Goal: Check status: Check status

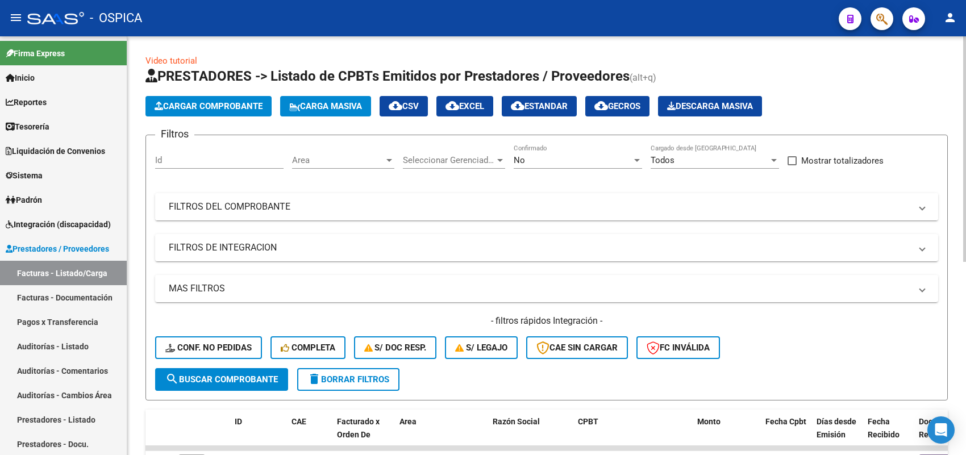
click at [261, 210] on mat-panel-title "FILTROS DEL COMPROBANTE" at bounding box center [540, 207] width 742 height 13
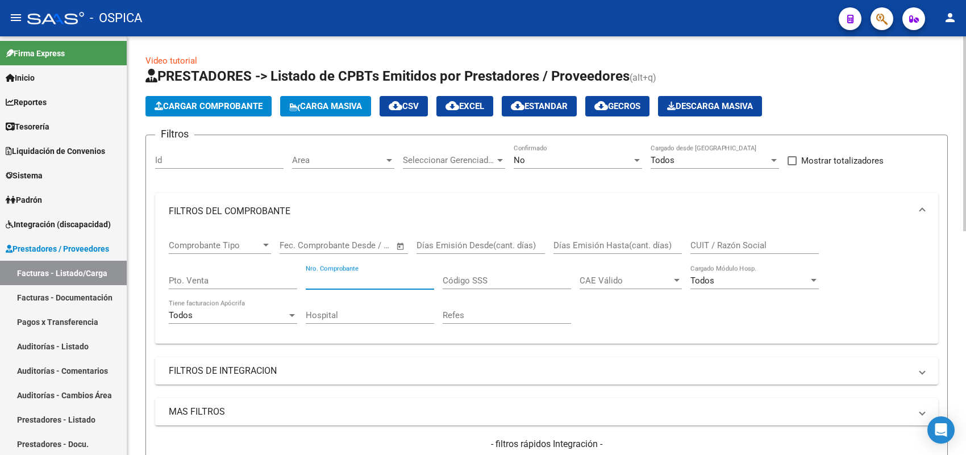
click at [362, 280] on input "Nro. Comprobante" at bounding box center [370, 281] width 128 height 10
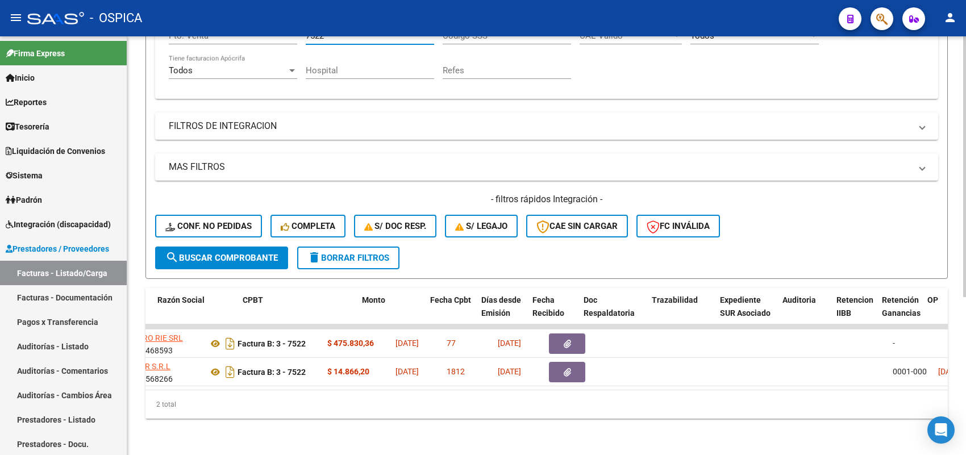
scroll to position [0, 413]
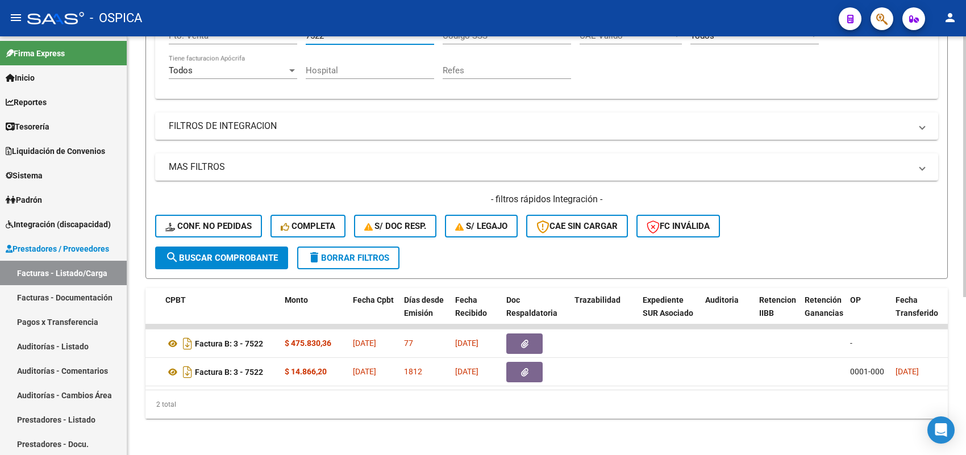
type input "7522"
drag, startPoint x: 367, startPoint y: 393, endPoint x: 490, endPoint y: 404, distance: 123.8
click at [490, 404] on div "2 total" at bounding box center [547, 405] width 803 height 28
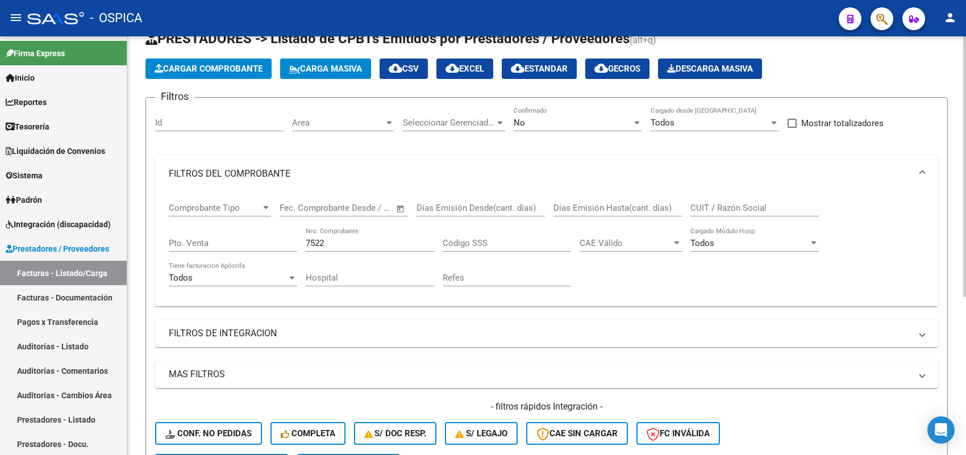
scroll to position [0, 0]
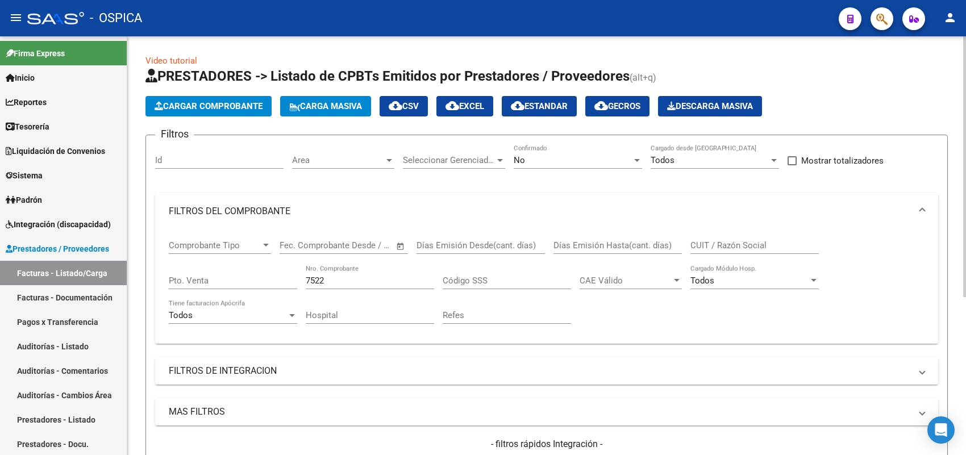
click at [308, 365] on mat-panel-title "FILTROS DE INTEGRACION" at bounding box center [540, 371] width 742 height 13
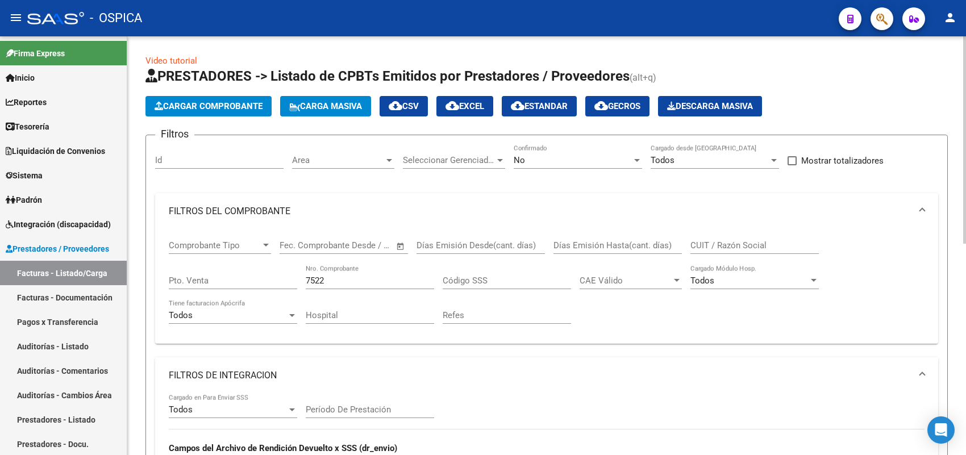
scroll to position [71, 0]
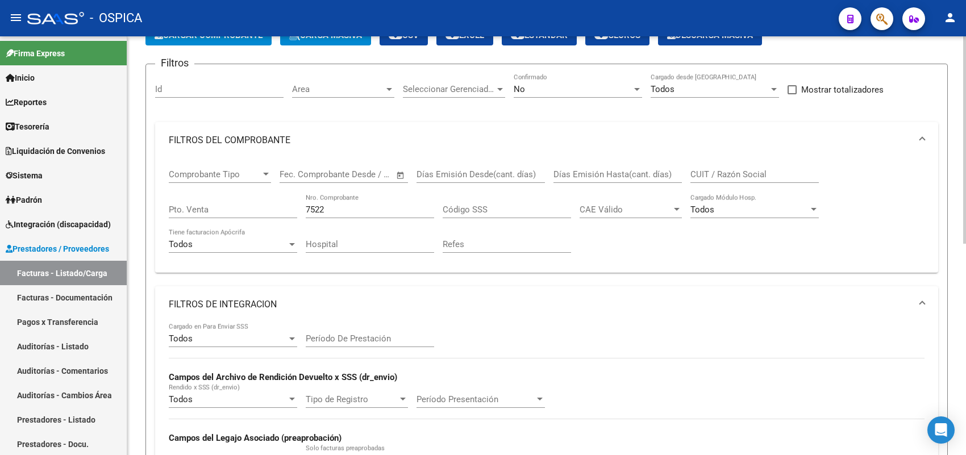
click at [352, 340] on input "Período De Prestación" at bounding box center [370, 339] width 128 height 10
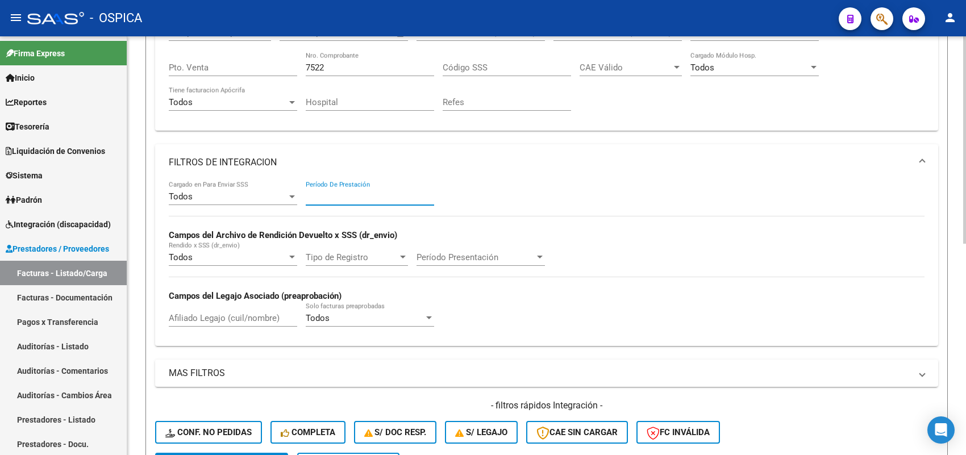
scroll to position [284, 0]
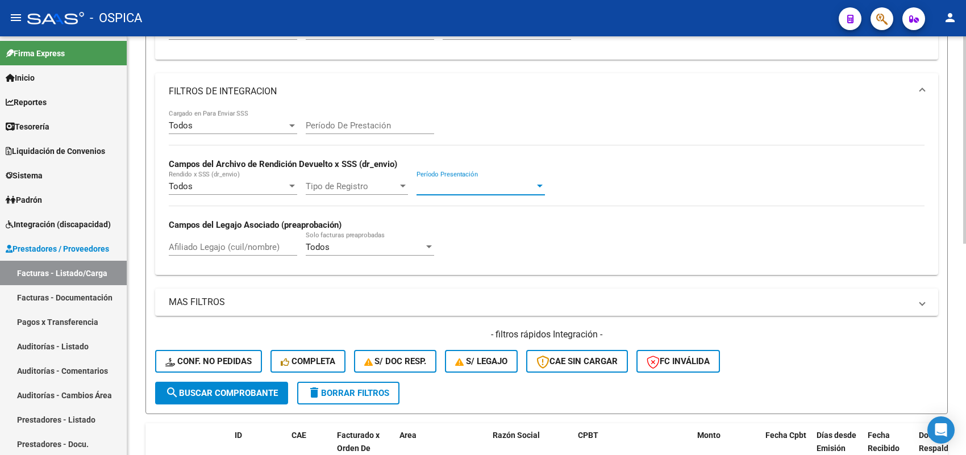
click at [468, 182] on span "Período Presentación" at bounding box center [476, 186] width 118 height 10
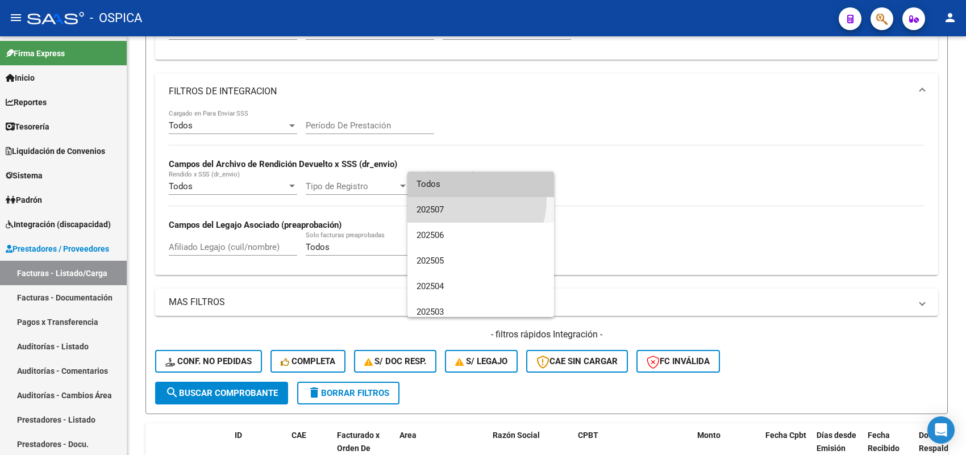
click at [462, 200] on span "202507" at bounding box center [481, 210] width 128 height 26
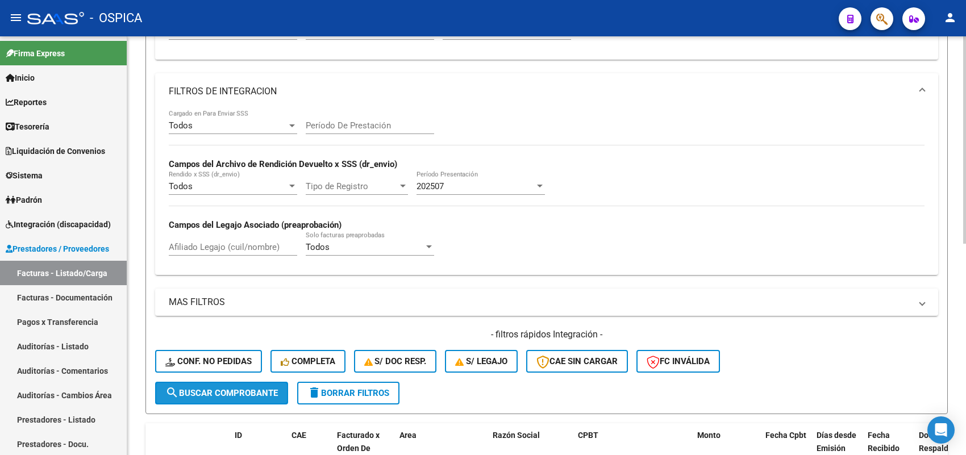
click at [265, 393] on span "search Buscar Comprobante" at bounding box center [221, 393] width 113 height 10
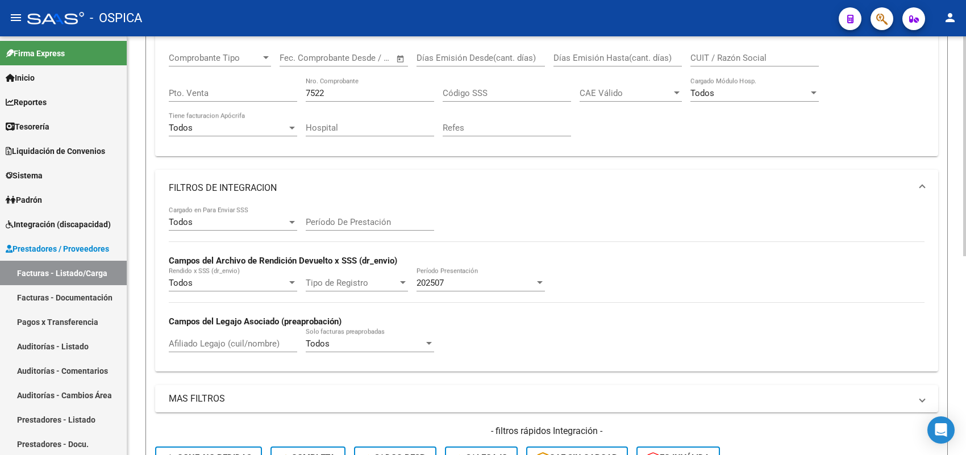
scroll to position [165, 0]
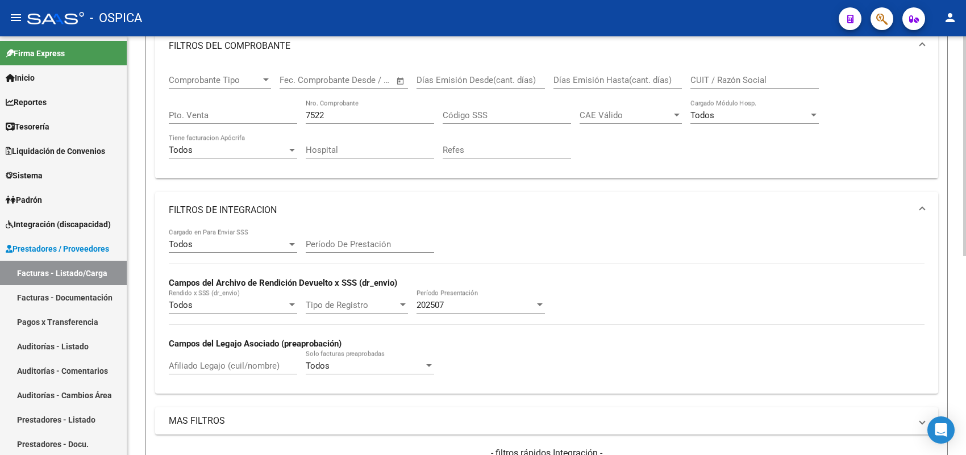
click at [347, 121] on div "7522 Nro. Comprobante" at bounding box center [370, 111] width 128 height 24
drag, startPoint x: 347, startPoint y: 114, endPoint x: 230, endPoint y: 114, distance: 117.1
click at [230, 114] on div "Comprobante Tipo Comprobante Tipo Fecha inicio – Fecha fin Fec. Comprobante Des…" at bounding box center [547, 116] width 756 height 105
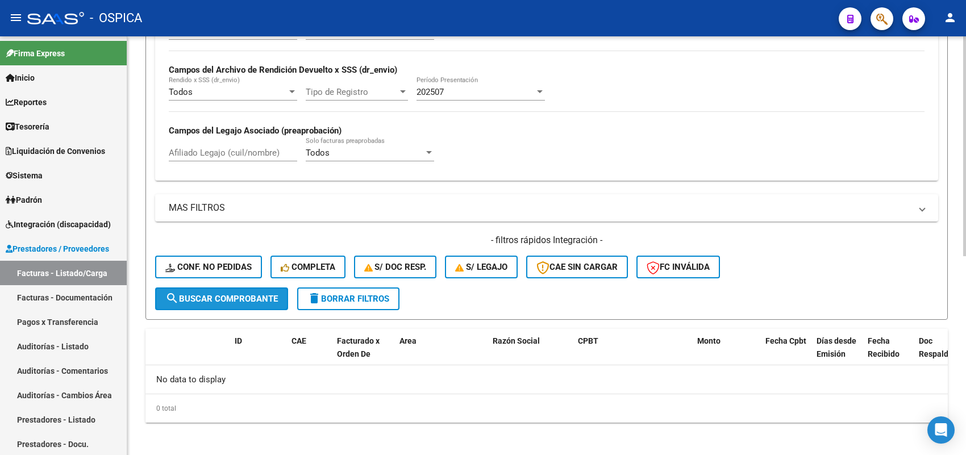
click at [248, 294] on span "search Buscar Comprobante" at bounding box center [221, 299] width 113 height 10
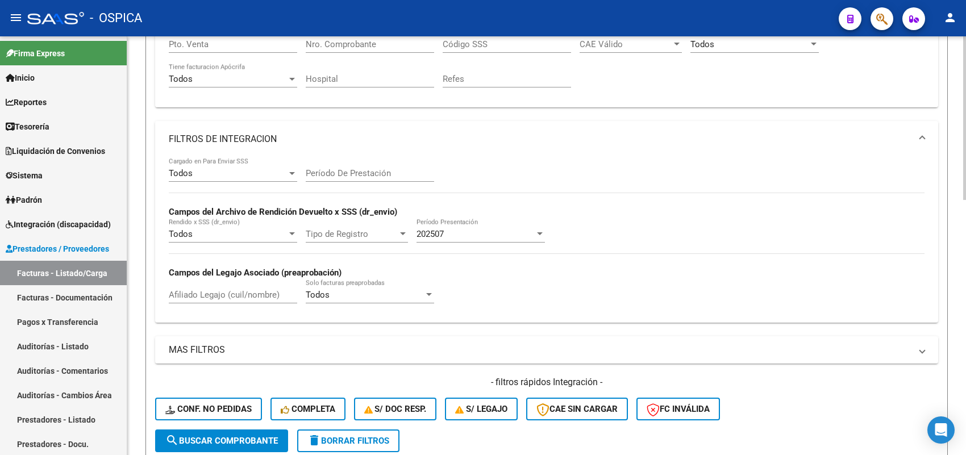
scroll to position [94, 0]
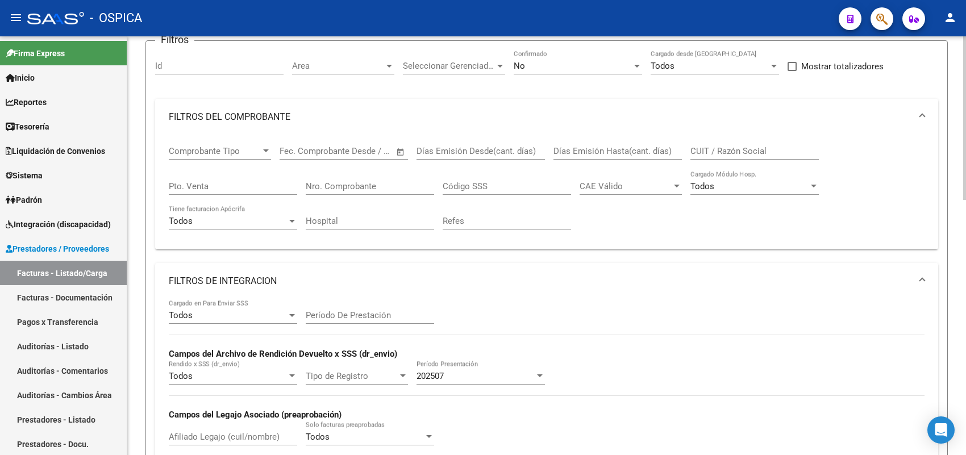
click at [391, 186] on input "Nro. Comprobante" at bounding box center [370, 186] width 128 height 10
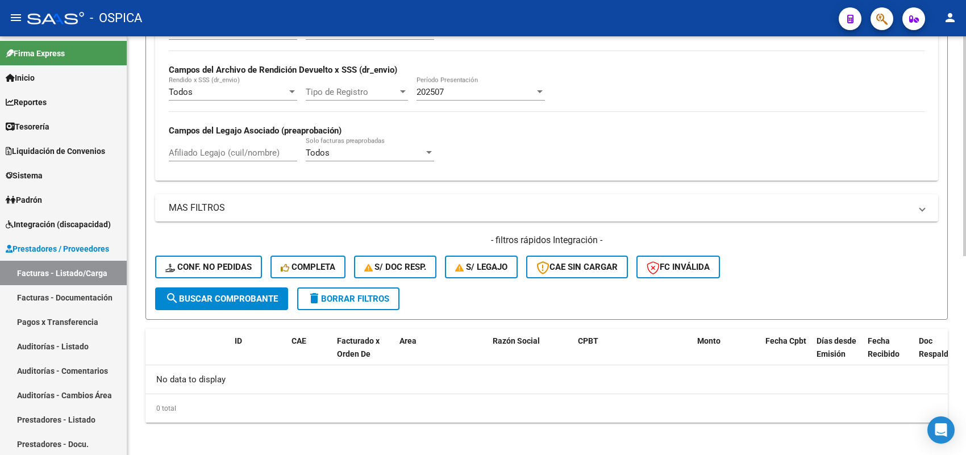
scroll to position [165, 0]
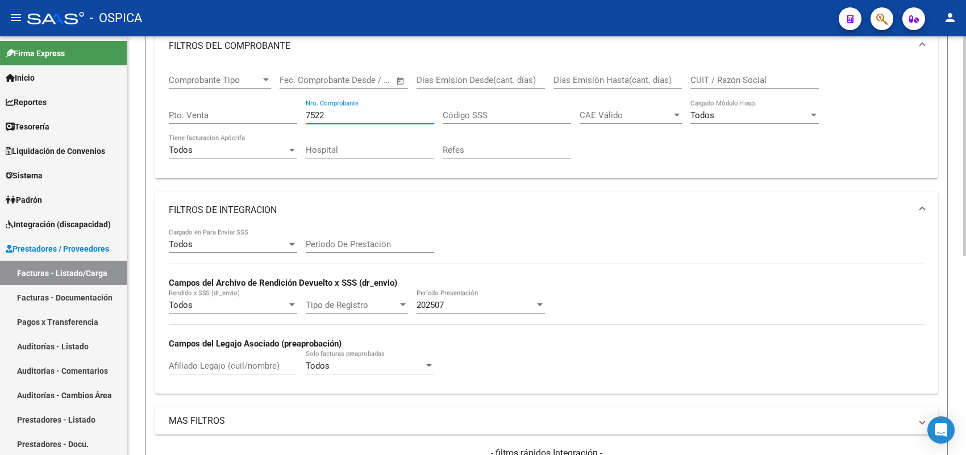
type input "7522"
click at [432, 300] on span "202507" at bounding box center [430, 305] width 27 height 10
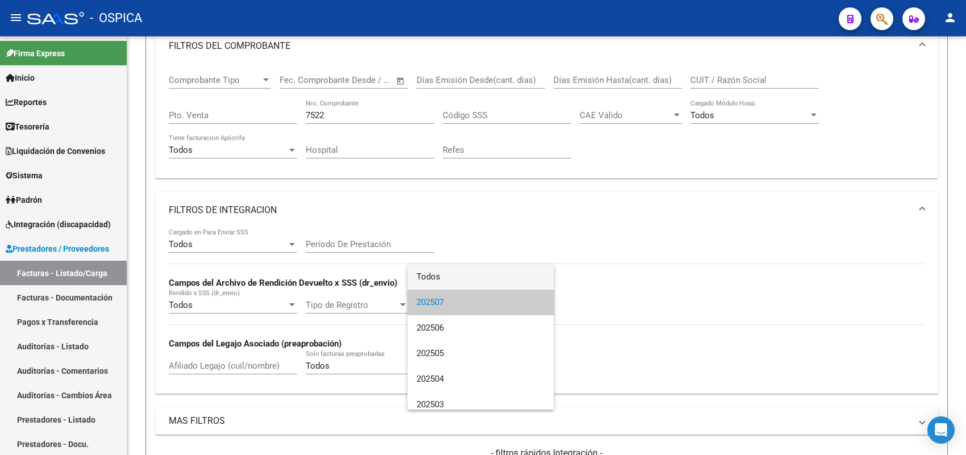
click at [446, 280] on span "Todos" at bounding box center [481, 277] width 128 height 26
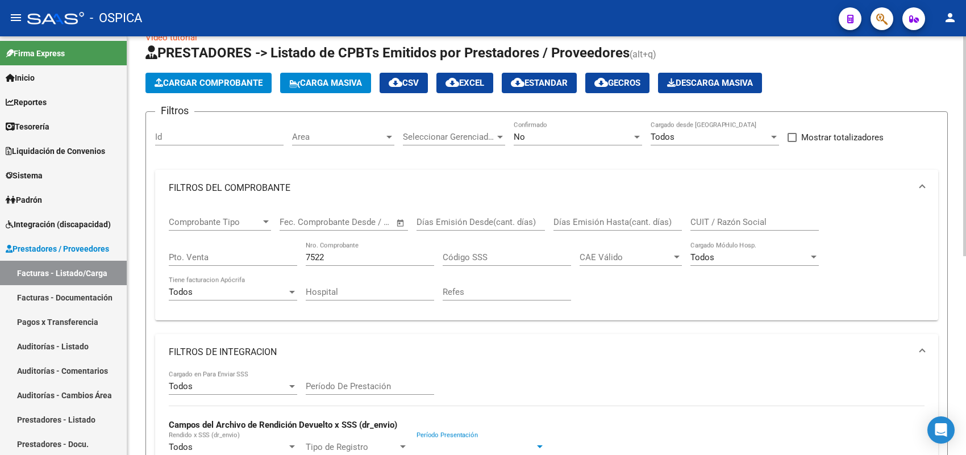
scroll to position [0, 0]
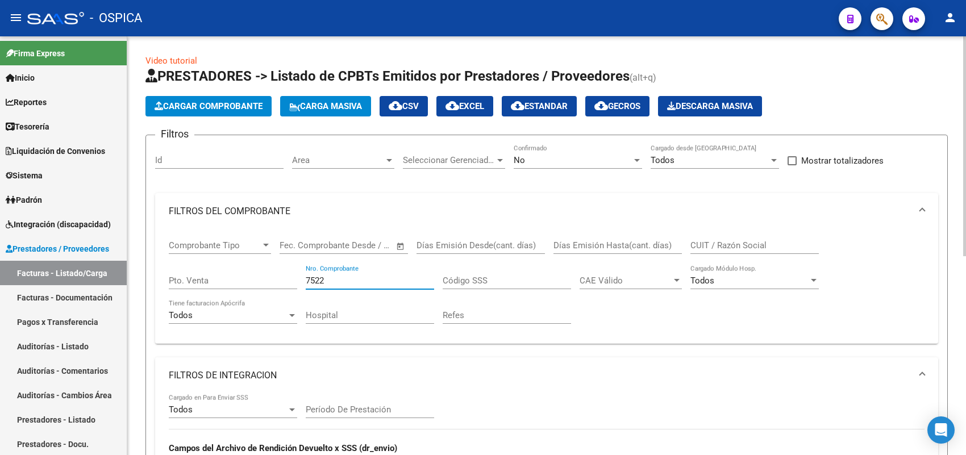
drag, startPoint x: 327, startPoint y: 283, endPoint x: 293, endPoint y: 293, distance: 35.1
click at [293, 293] on div "Comprobante Tipo Comprobante Tipo Fecha inicio – Fecha fin Fec. Comprobante Des…" at bounding box center [547, 282] width 756 height 105
type input "7522"
